Goal: Task Accomplishment & Management: Complete application form

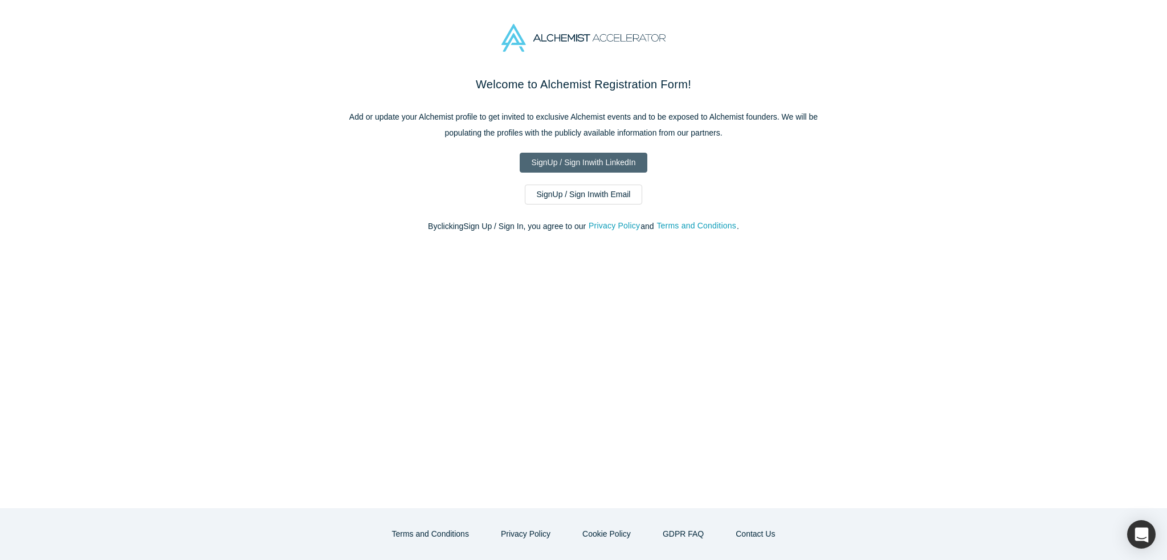
click at [582, 160] on link "Sign Up / Sign In with LinkedIn" at bounding box center [584, 163] width 128 height 20
click at [610, 198] on link "Sign Up / Sign In with Email" at bounding box center [584, 195] width 118 height 20
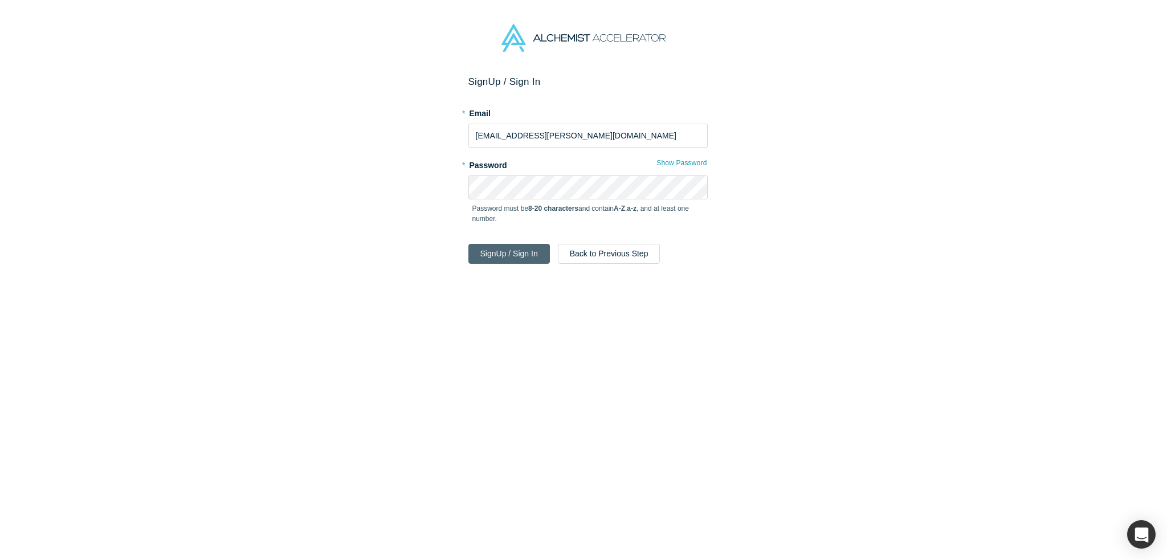
click at [523, 255] on button "Sign Up / Sign In" at bounding box center [510, 254] width 82 height 20
